Goal: Find specific page/section: Find specific page/section

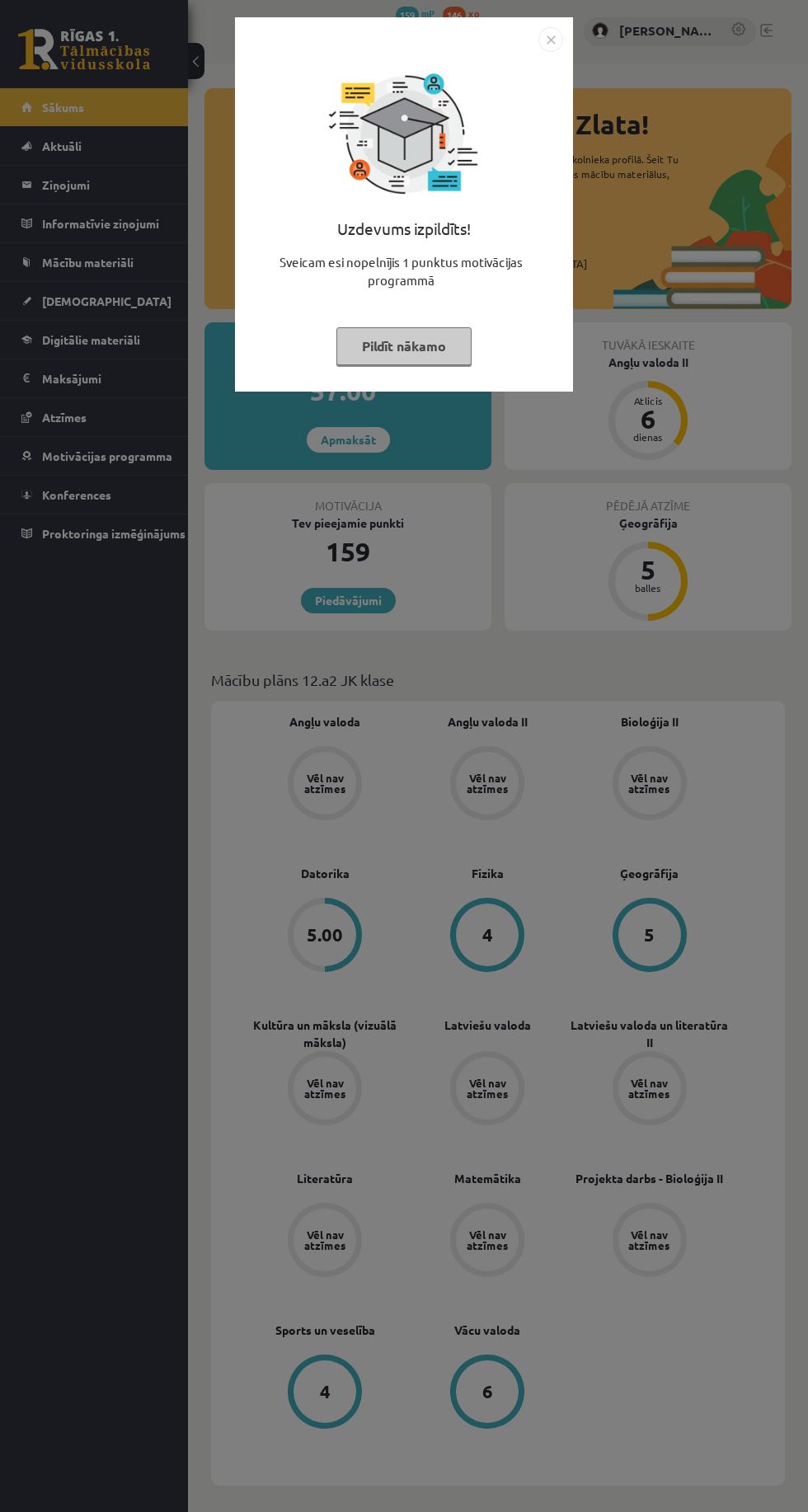
click at [556, 46] on img "Close" at bounding box center [550, 39] width 24 height 24
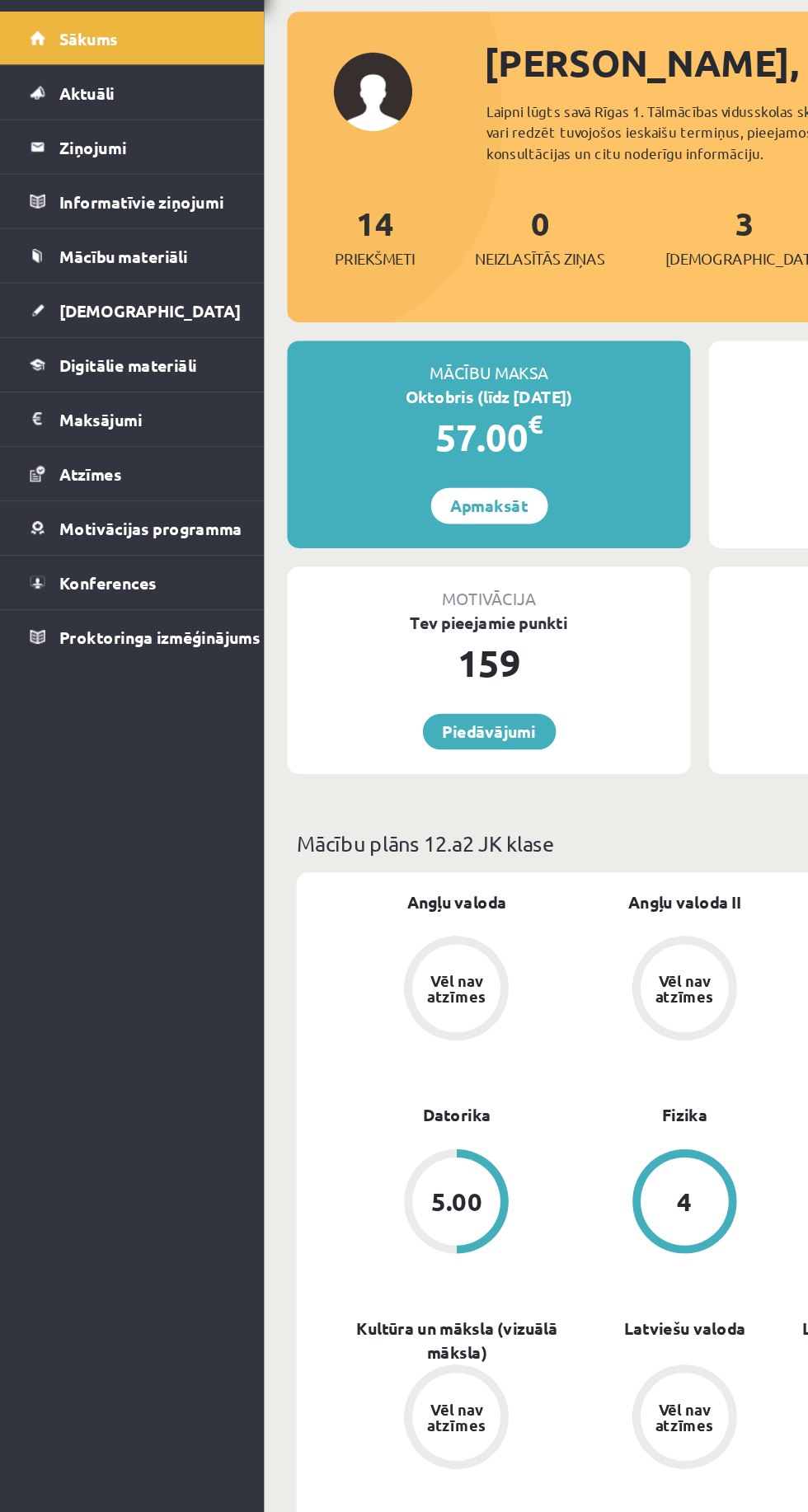
click at [78, 305] on span "[DEMOGRAPHIC_DATA]" at bounding box center [106, 300] width 129 height 15
